Goal: Task Accomplishment & Management: Use online tool/utility

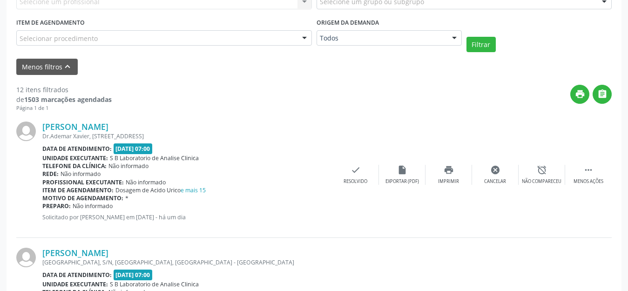
scroll to position [137, 0]
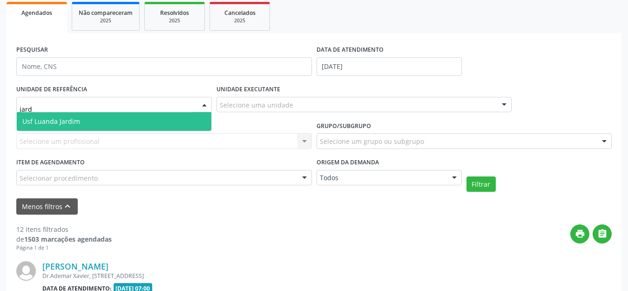
type input "jardi"
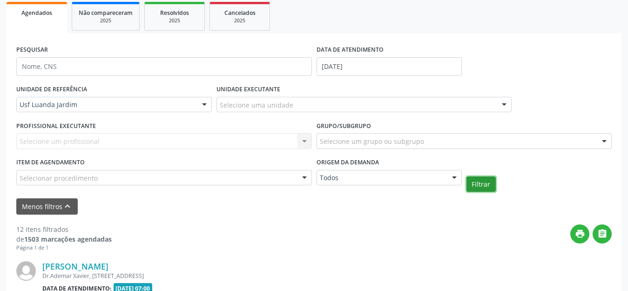
click at [486, 188] on button "Filtrar" at bounding box center [480, 184] width 29 height 16
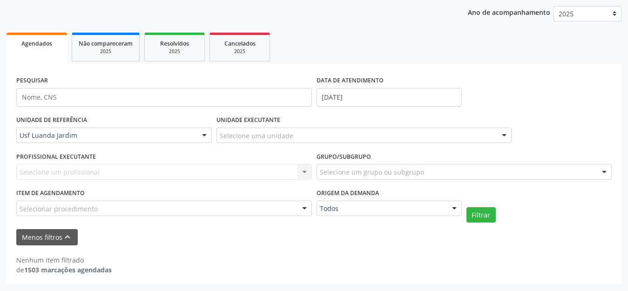
scroll to position [107, 0]
click at [421, 99] on input "[DATE]" at bounding box center [388, 97] width 145 height 19
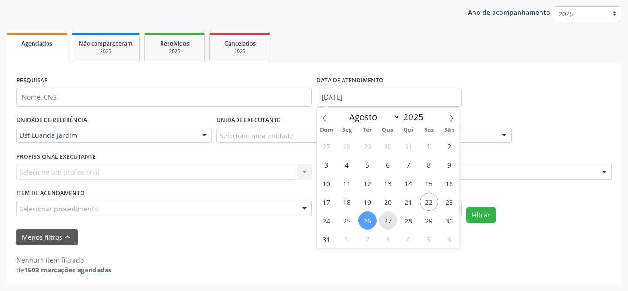
click at [385, 220] on span "27" at bounding box center [388, 220] width 18 height 18
type input "[DATE]"
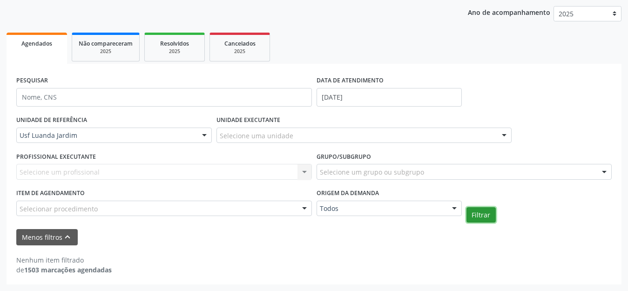
click at [493, 212] on button "Filtrar" at bounding box center [480, 215] width 29 height 16
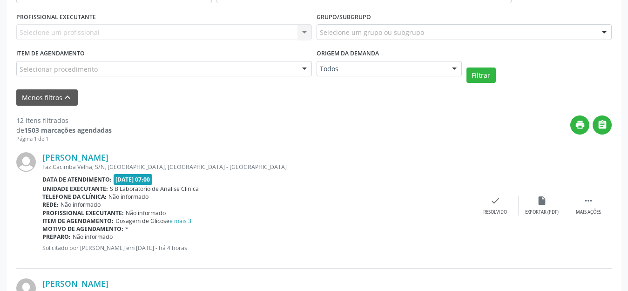
scroll to position [293, 0]
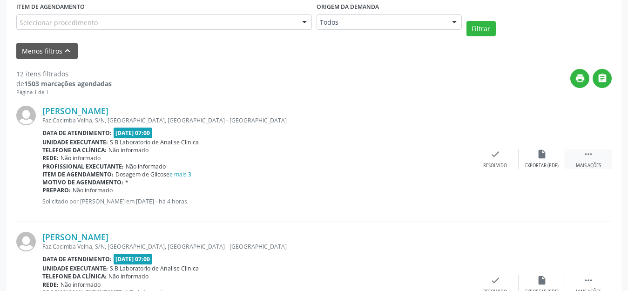
click at [578, 158] on div " Mais ações" at bounding box center [588, 159] width 47 height 20
click at [454, 173] on div "[PERSON_NAME] Faz.[GEOGRAPHIC_DATA], S/N, [GEOGRAPHIC_DATA], [GEOGRAPHIC_DATA] …" at bounding box center [313, 159] width 595 height 126
click at [452, 164] on div "Imprimir" at bounding box center [448, 165] width 21 height 7
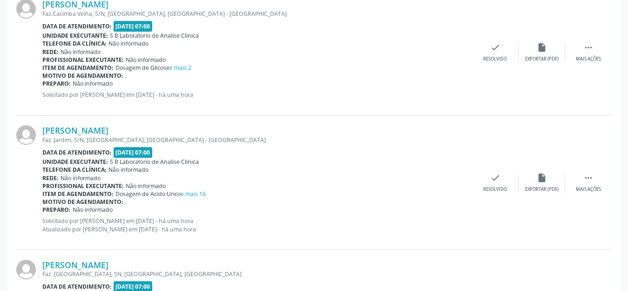
scroll to position [572, 0]
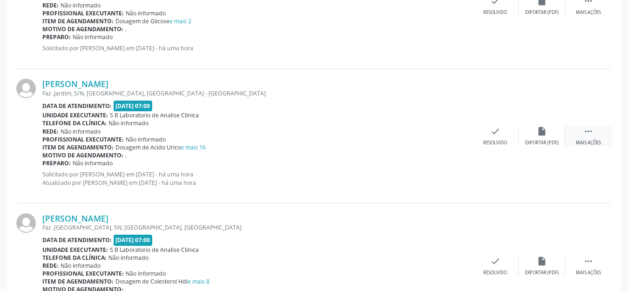
click at [578, 135] on div " Mais ações" at bounding box center [588, 136] width 47 height 20
click at [450, 134] on icon "print" at bounding box center [448, 131] width 10 height 10
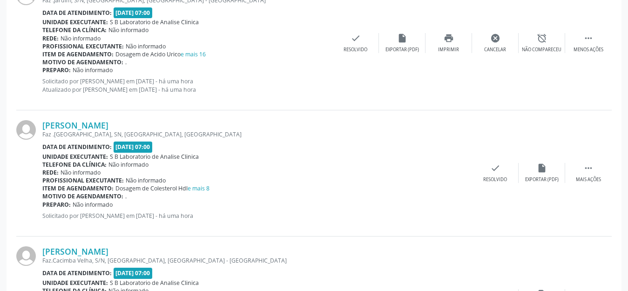
scroll to position [711, 0]
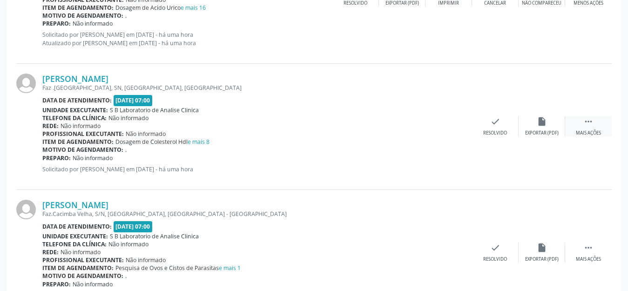
click at [583, 117] on icon "" at bounding box center [588, 121] width 10 height 10
click at [455, 132] on div "Imprimir" at bounding box center [448, 133] width 21 height 7
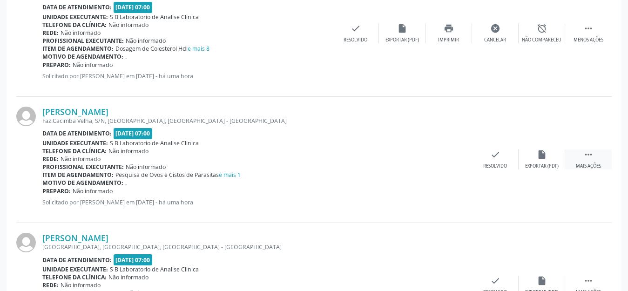
click at [583, 153] on icon "" at bounding box center [588, 154] width 10 height 10
click at [457, 167] on div "Imprimir" at bounding box center [448, 166] width 21 height 7
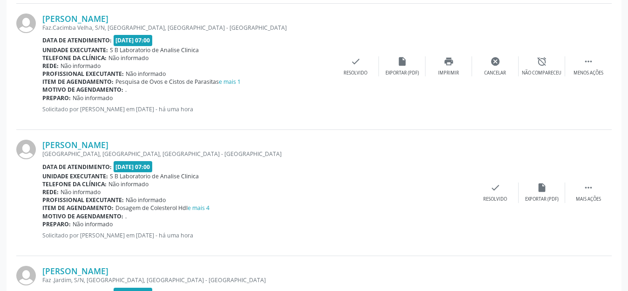
scroll to position [944, 0]
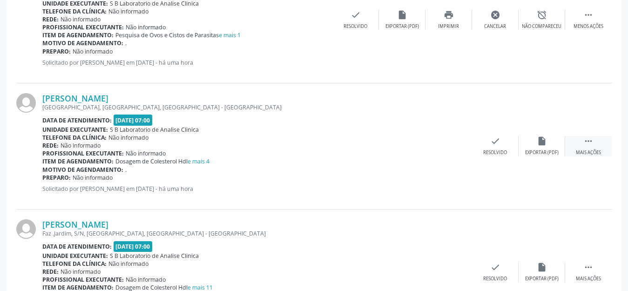
click at [586, 149] on div "Mais ações" at bounding box center [587, 152] width 25 height 7
click at [453, 152] on div "Imprimir" at bounding box center [448, 152] width 21 height 7
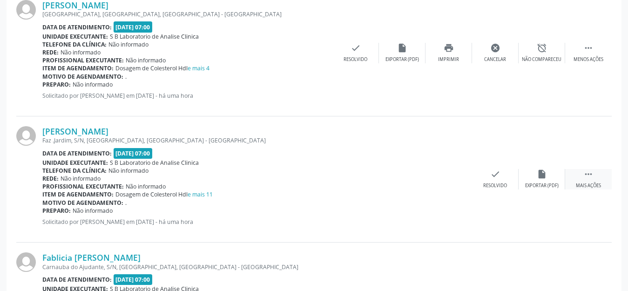
click at [594, 176] on div " Mais ações" at bounding box center [588, 179] width 47 height 20
click at [458, 177] on div "print Imprimir" at bounding box center [448, 179] width 47 height 20
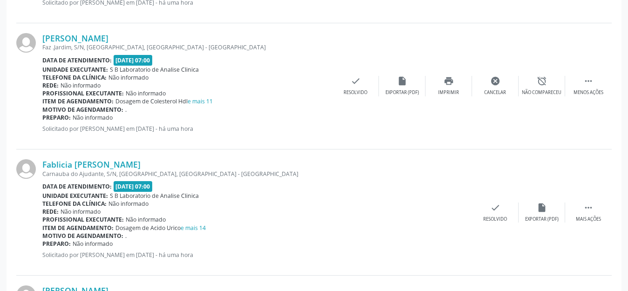
scroll to position [1176, 0]
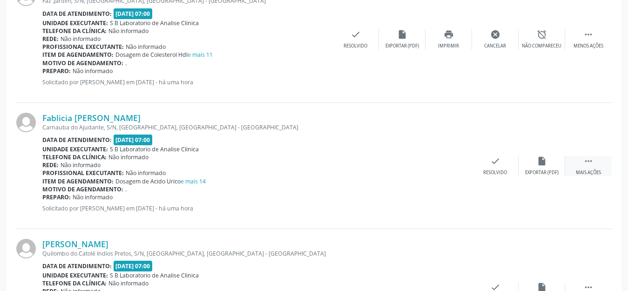
click at [584, 167] on div " Mais ações" at bounding box center [588, 166] width 47 height 20
click at [471, 171] on div "print Imprimir" at bounding box center [448, 166] width 47 height 20
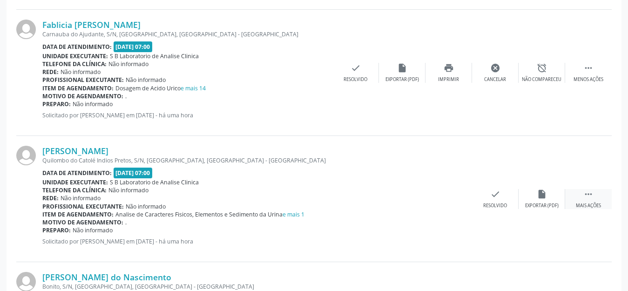
click at [584, 198] on icon "" at bounding box center [588, 194] width 10 height 10
click at [456, 202] on div "Imprimir" at bounding box center [448, 205] width 21 height 7
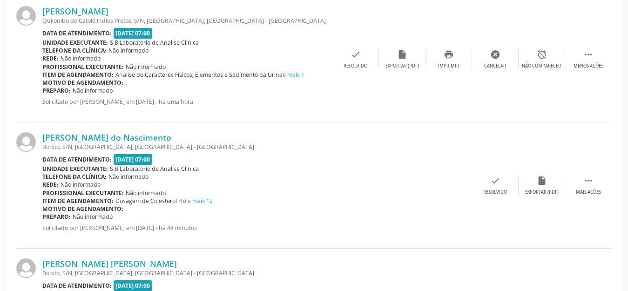
scroll to position [1456, 0]
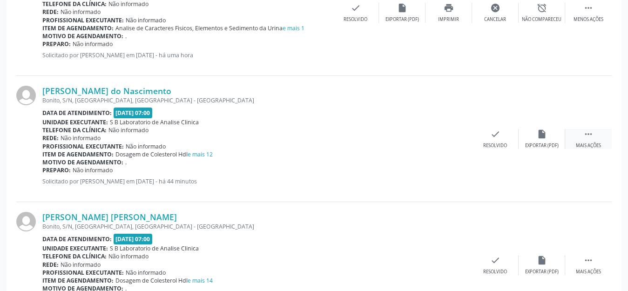
click at [583, 132] on icon "" at bounding box center [588, 134] width 10 height 10
click at [447, 140] on div "print Imprimir" at bounding box center [448, 139] width 47 height 20
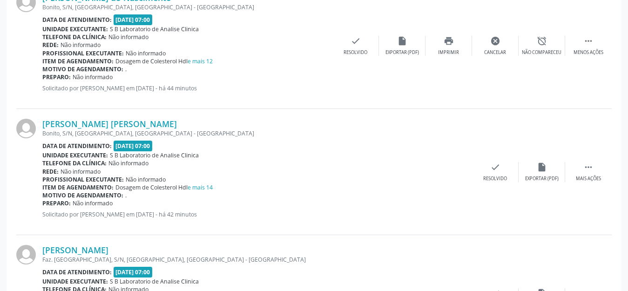
scroll to position [1595, 0]
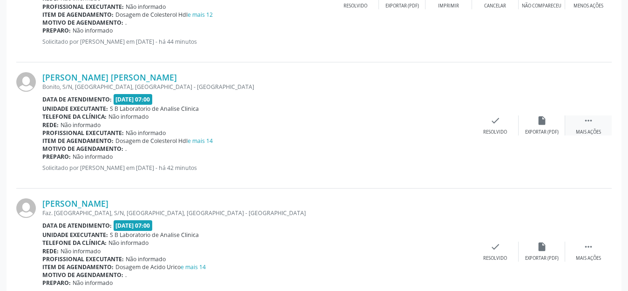
click at [592, 119] on icon "" at bounding box center [588, 120] width 10 height 10
click at [407, 132] on div "Exportar (PDF)" at bounding box center [401, 132] width 33 height 7
click at [448, 126] on div "print Imprimir" at bounding box center [448, 125] width 47 height 20
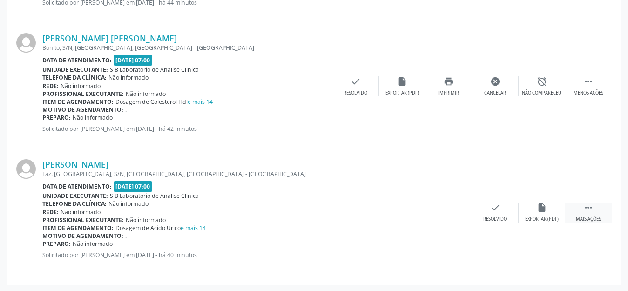
click at [585, 209] on icon "" at bounding box center [588, 207] width 10 height 10
click at [454, 214] on div "print Imprimir" at bounding box center [448, 212] width 47 height 20
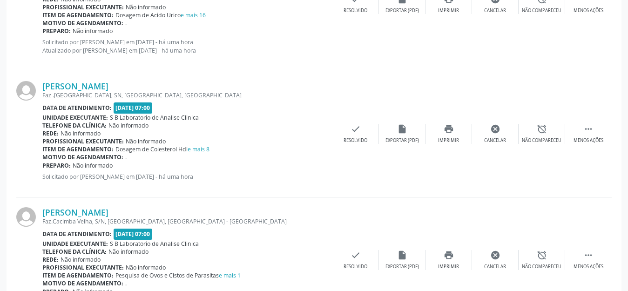
scroll to position [471, 0]
